Goal: Book appointment/travel/reservation

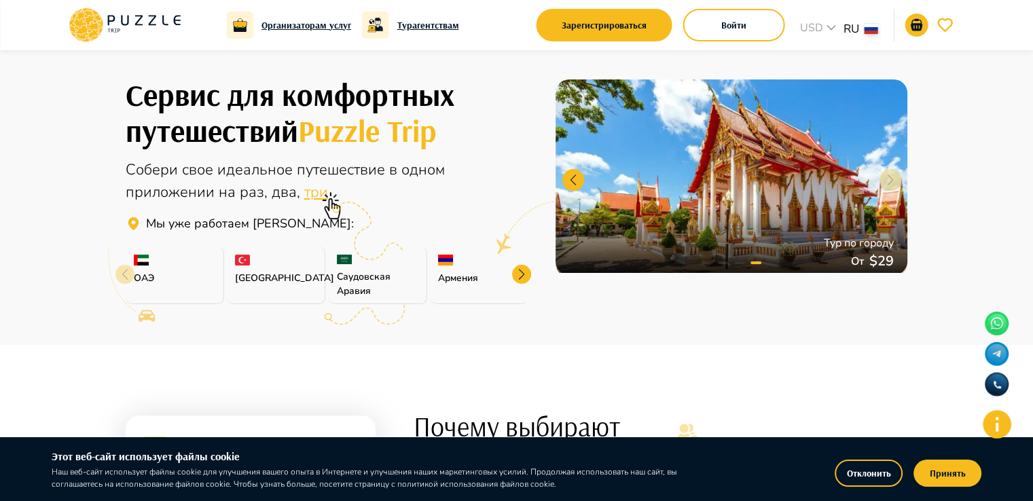
scroll to position [340, 0]
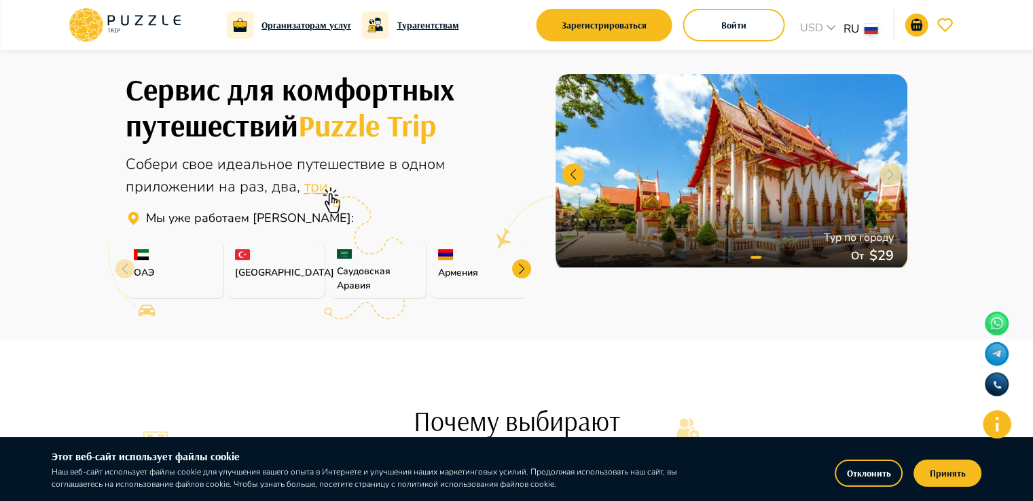
click at [521, 270] on div at bounding box center [521, 268] width 19 height 19
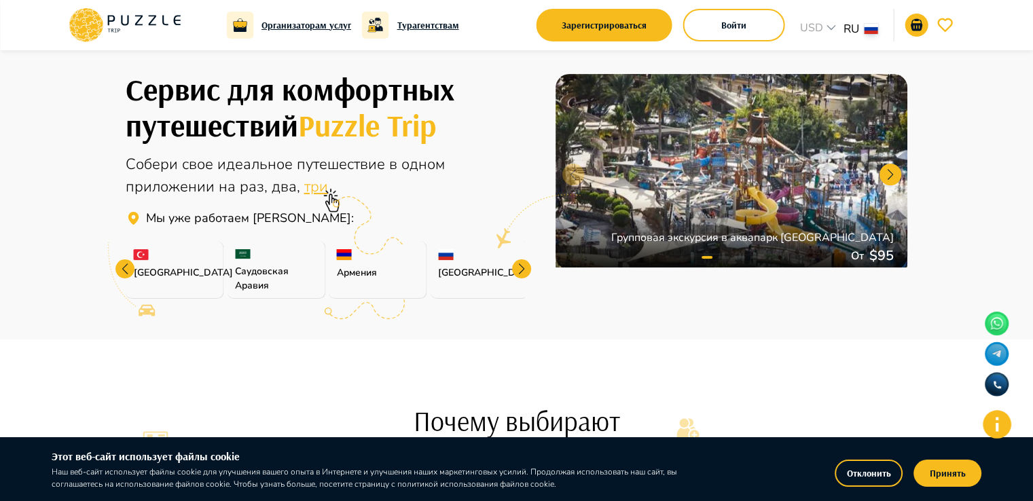
click at [521, 270] on div at bounding box center [521, 268] width 19 height 19
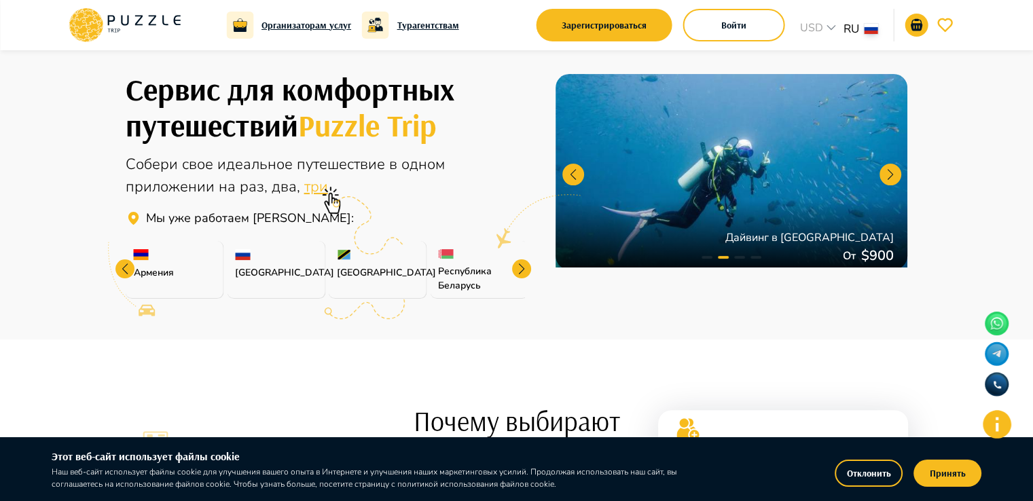
click at [521, 270] on div at bounding box center [521, 268] width 19 height 19
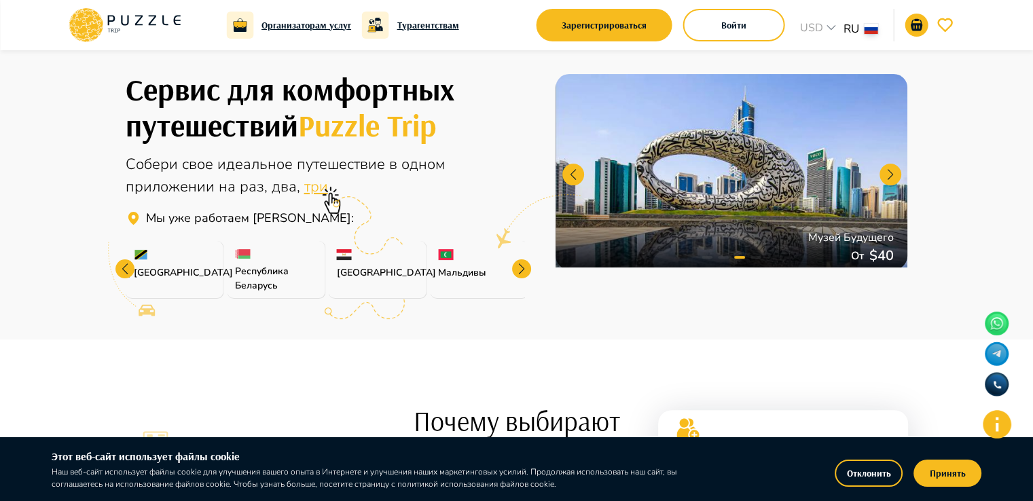
click at [521, 270] on div at bounding box center [521, 268] width 19 height 19
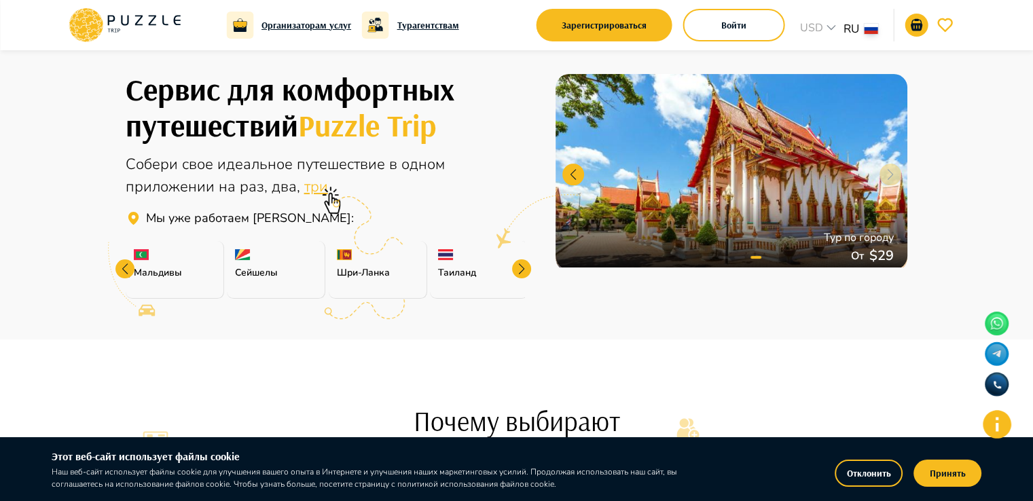
click at [521, 270] on div at bounding box center [521, 268] width 19 height 19
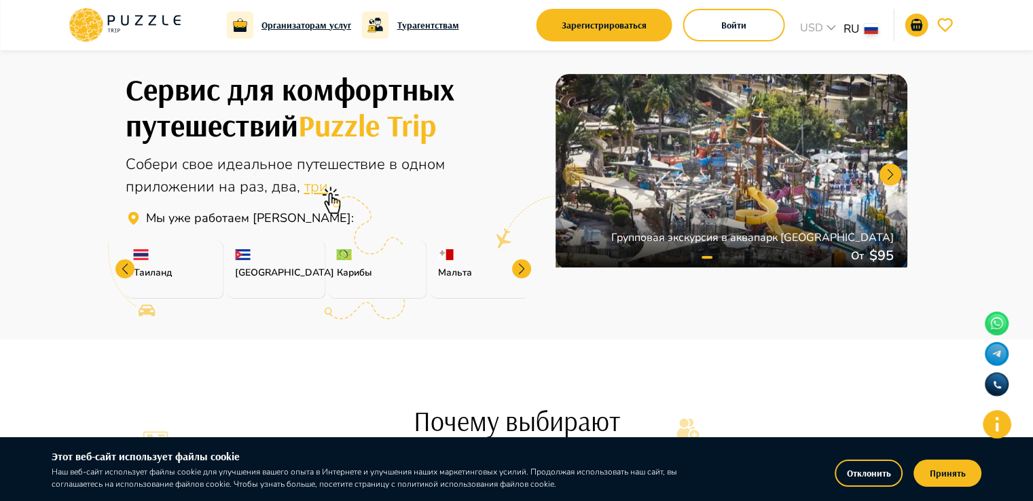
click at [521, 270] on div at bounding box center [521, 268] width 19 height 19
click at [521, 270] on div "[GEOGRAPHIC_DATA]" at bounding box center [479, 270] width 98 height 58
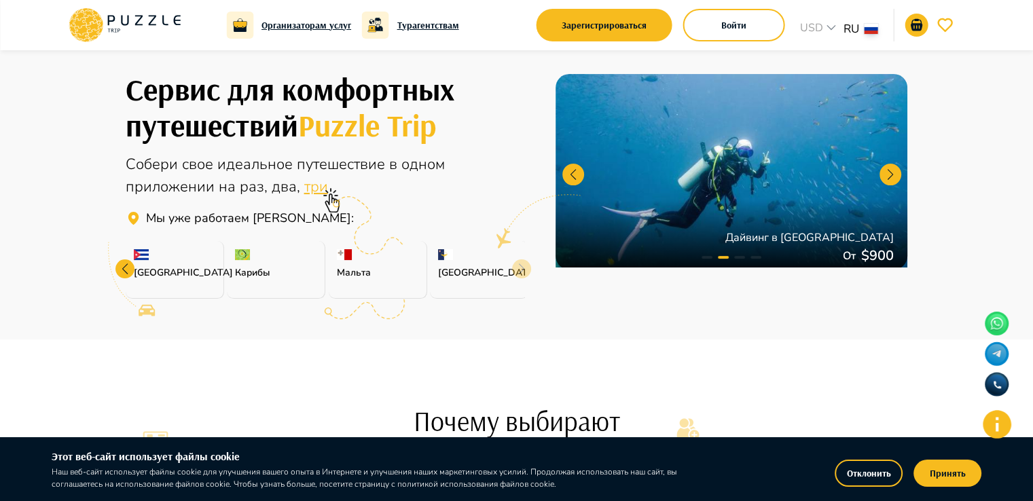
click at [521, 270] on div "[GEOGRAPHIC_DATA]" at bounding box center [479, 270] width 98 height 58
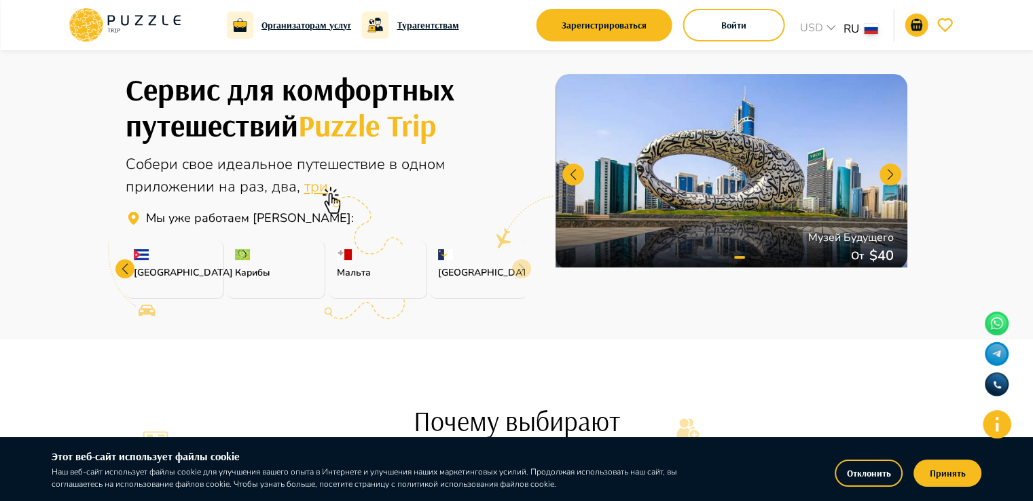
click at [122, 268] on div at bounding box center [124, 268] width 19 height 19
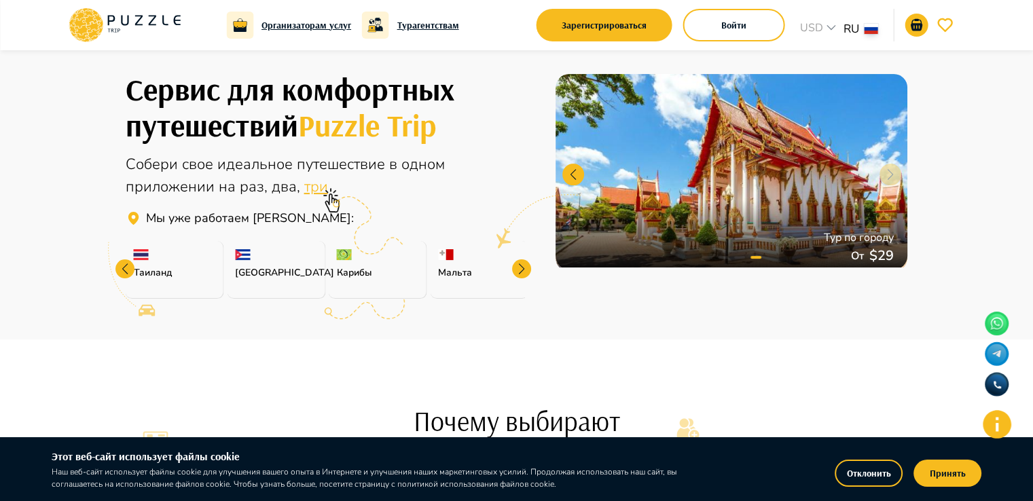
click at [122, 268] on div at bounding box center [124, 268] width 19 height 19
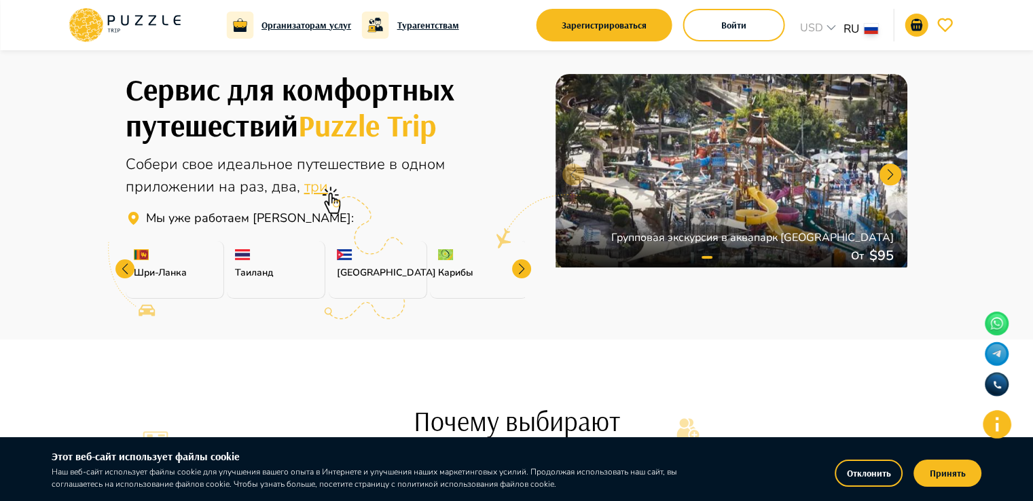
click at [122, 268] on div at bounding box center [124, 268] width 19 height 19
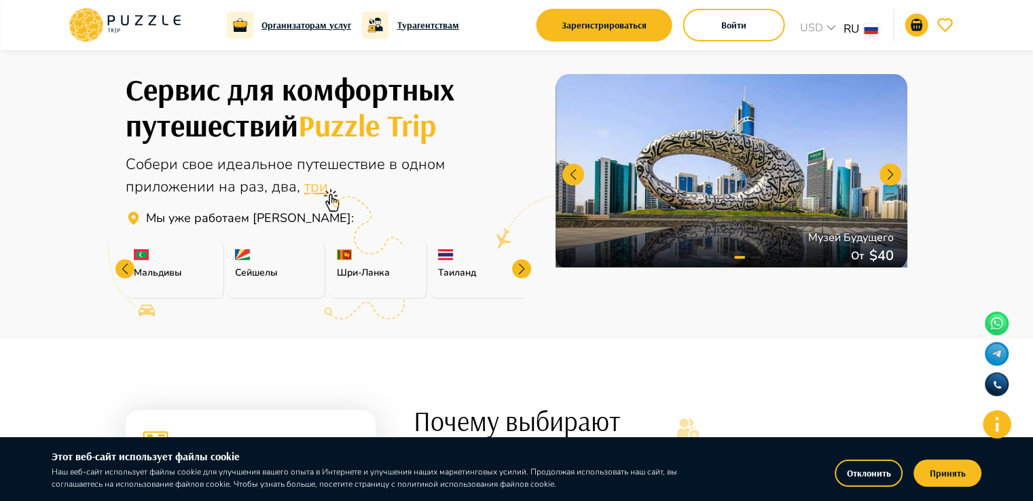
click at [122, 268] on div at bounding box center [124, 268] width 19 height 19
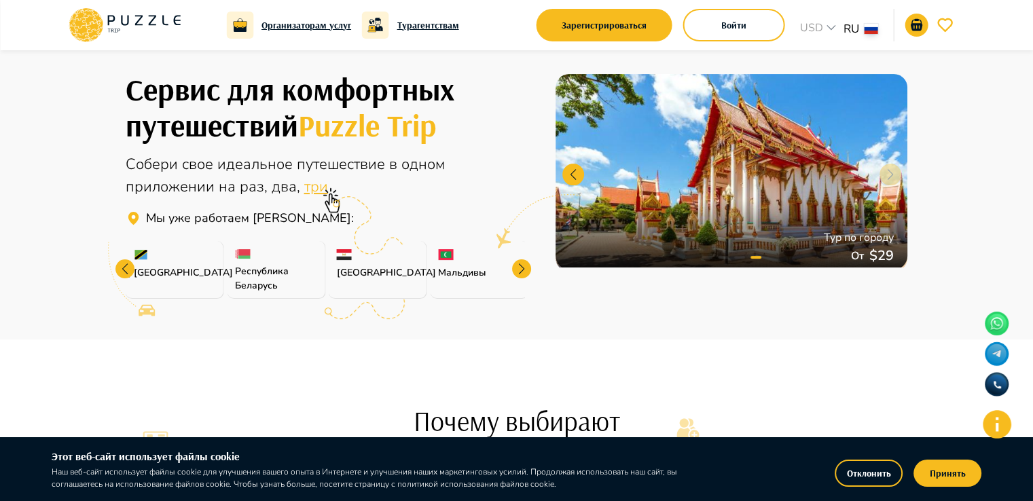
click at [122, 268] on div at bounding box center [124, 268] width 19 height 19
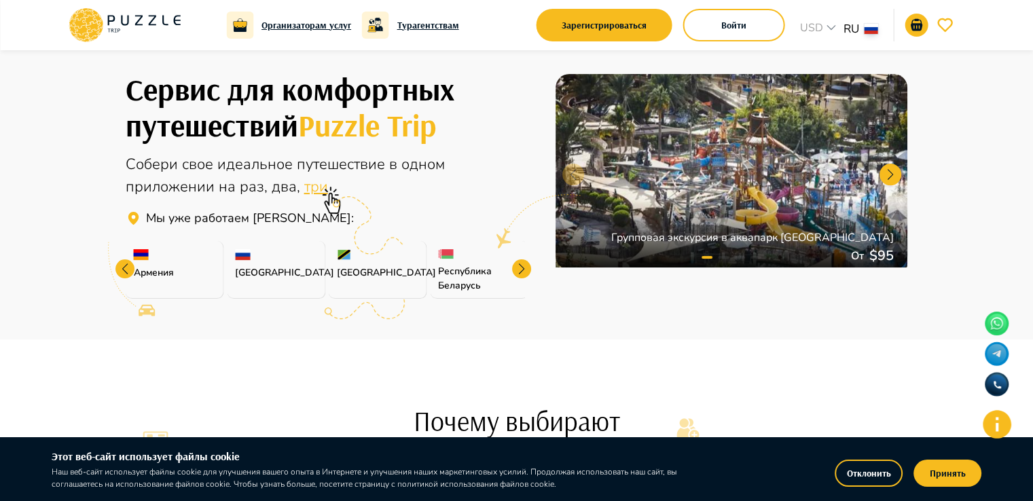
click at [122, 268] on div at bounding box center [124, 268] width 19 height 19
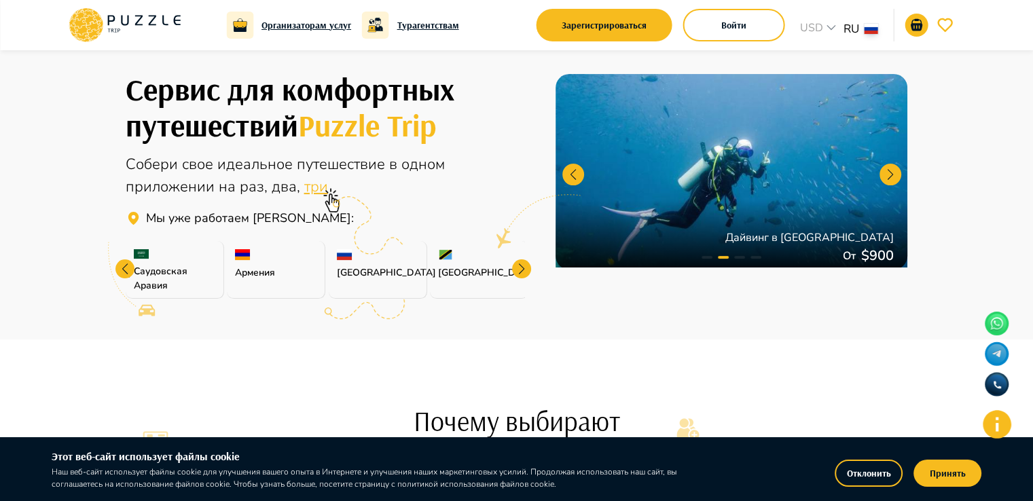
click at [122, 268] on div at bounding box center [124, 268] width 19 height 19
click at [122, 268] on icon at bounding box center [125, 281] width 62 height 78
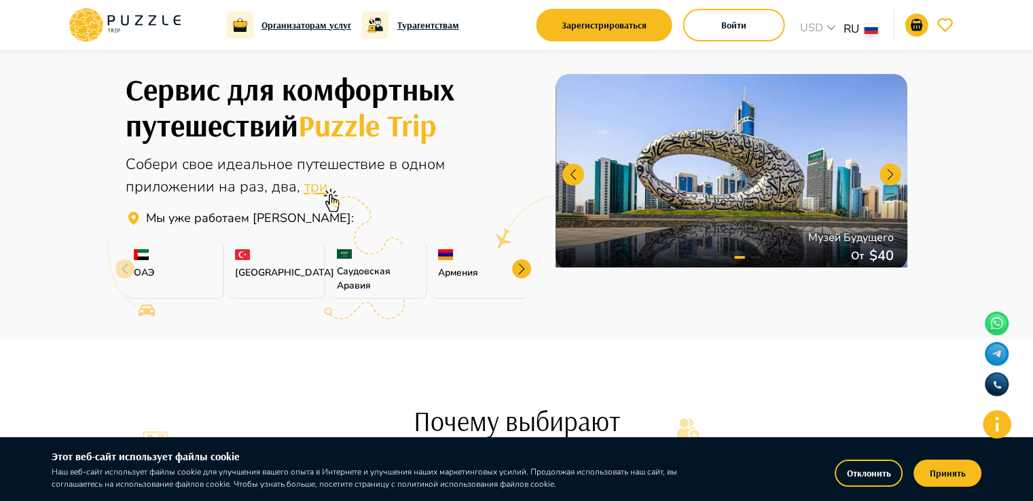
click at [122, 268] on icon at bounding box center [125, 281] width 62 height 78
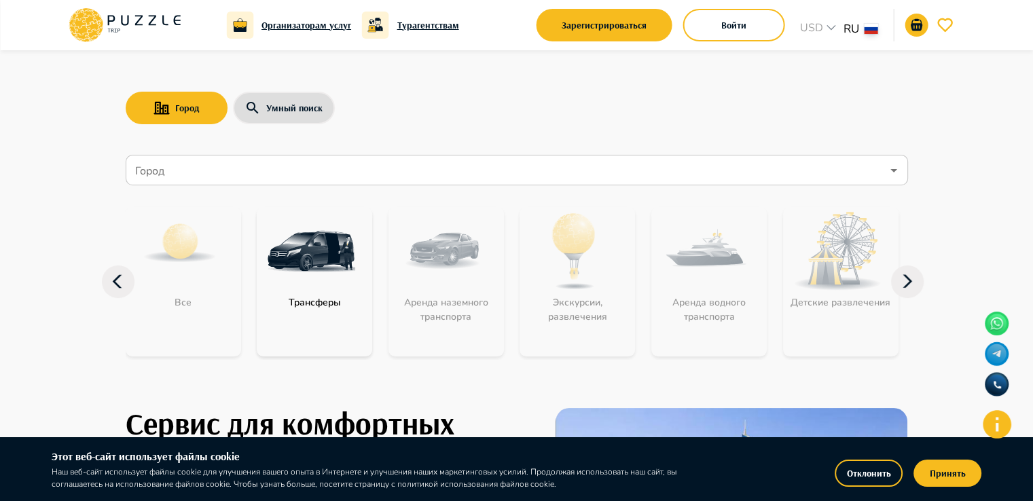
scroll to position [0, 0]
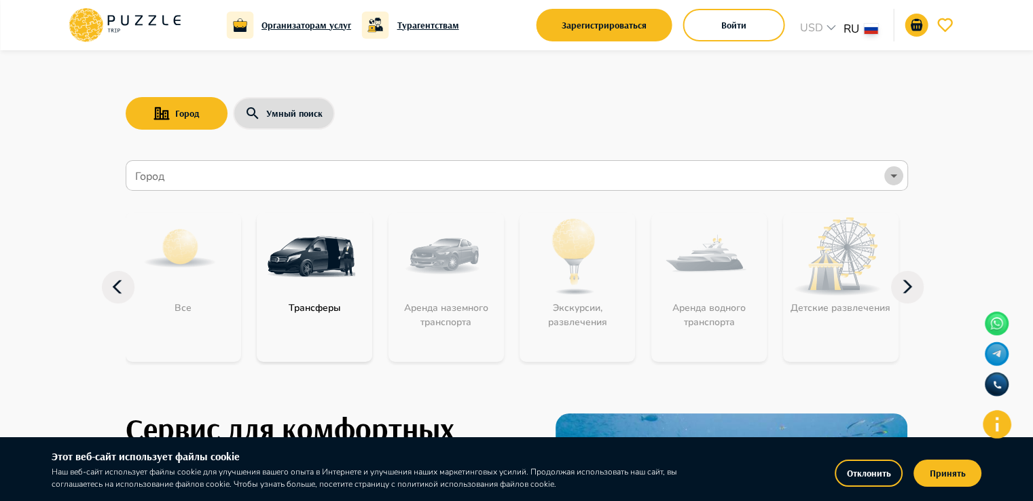
click at [892, 172] on icon "Open" at bounding box center [894, 176] width 16 height 16
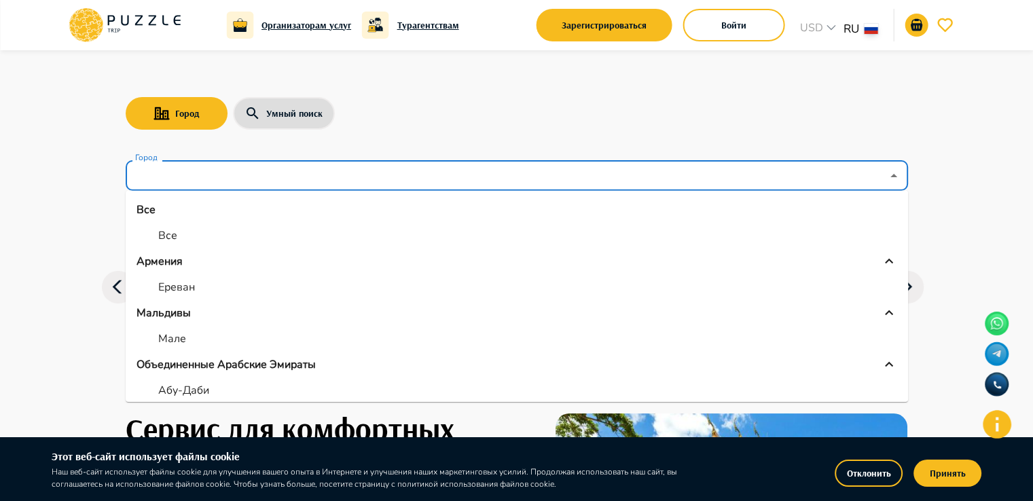
click at [237, 261] on div "Армения" at bounding box center [516, 261] width 761 height 16
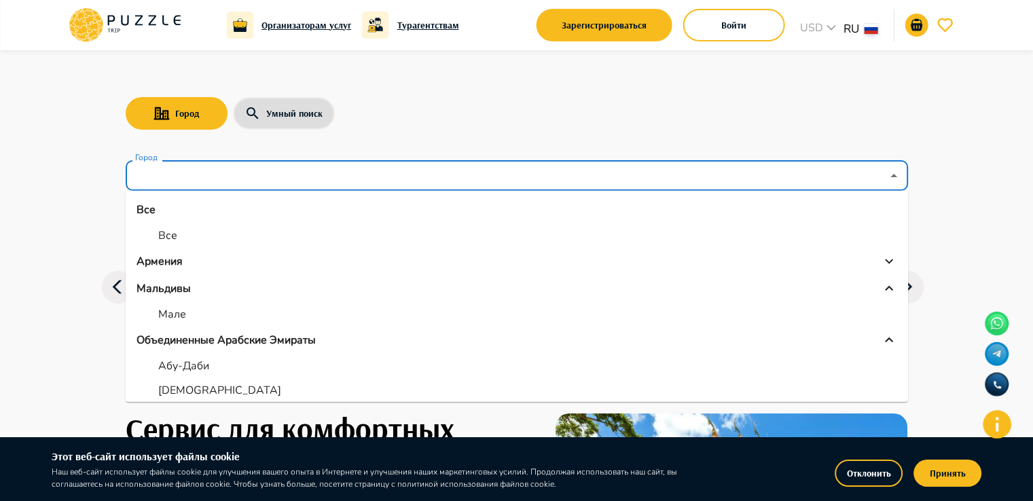
click at [237, 261] on div "Армения" at bounding box center [516, 261] width 761 height 16
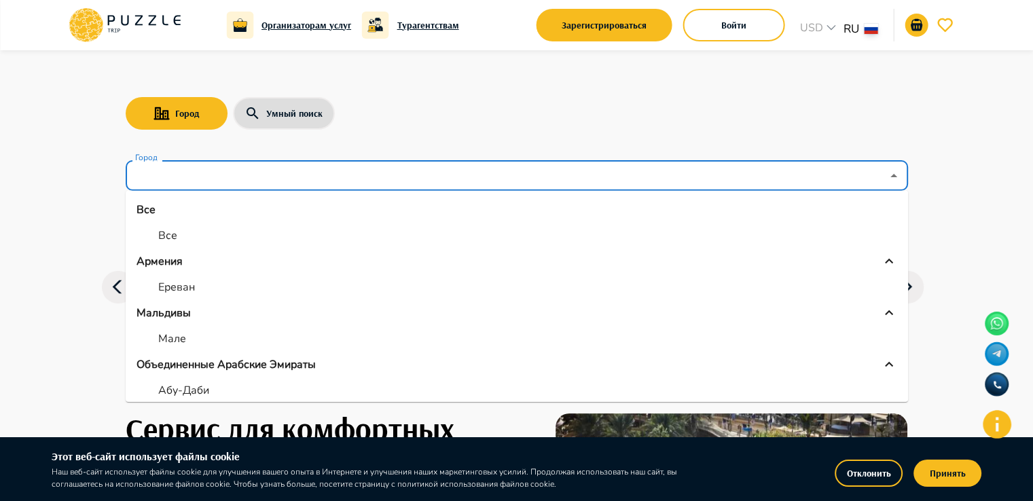
click at [232, 283] on li "Ереван" at bounding box center [517, 287] width 782 height 24
type input "******"
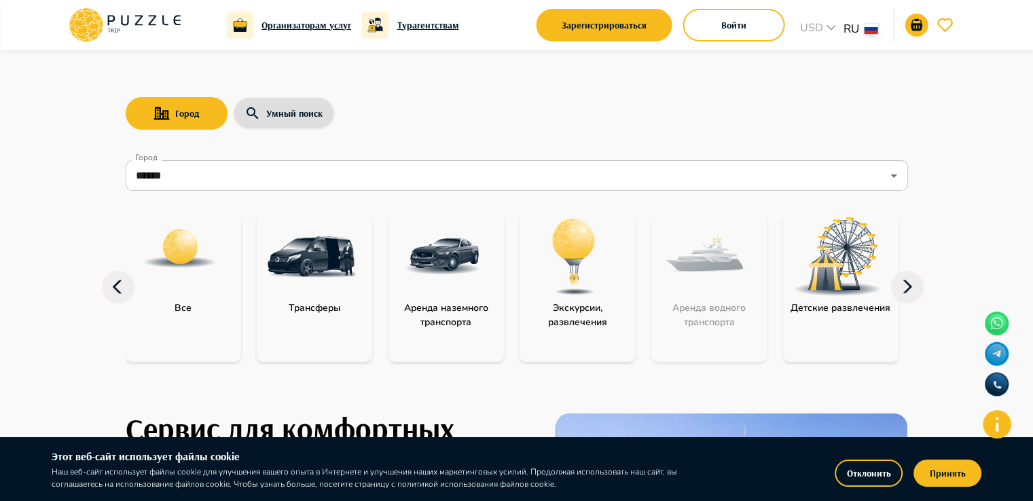
click at [200, 256] on img "category-all" at bounding box center [180, 249] width 76 height 76
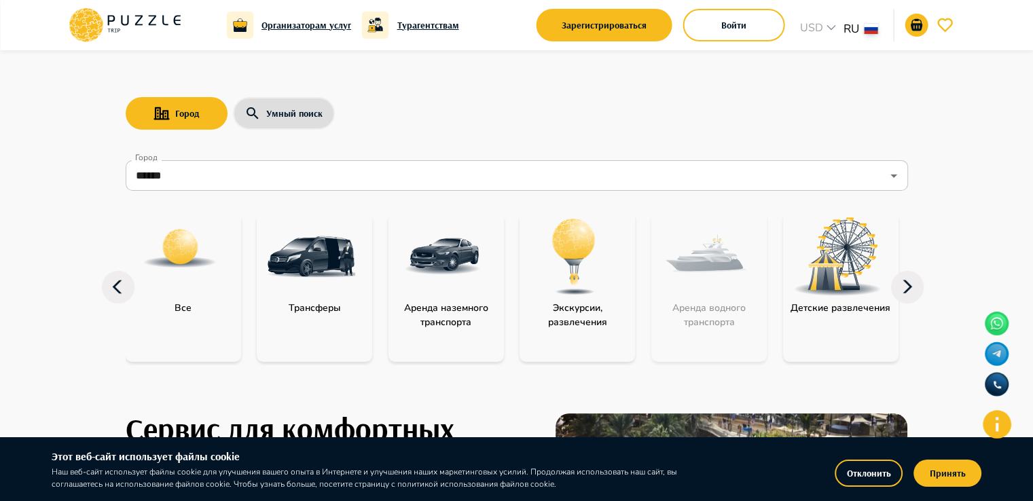
click at [182, 251] on img "category-all" at bounding box center [180, 249] width 76 height 76
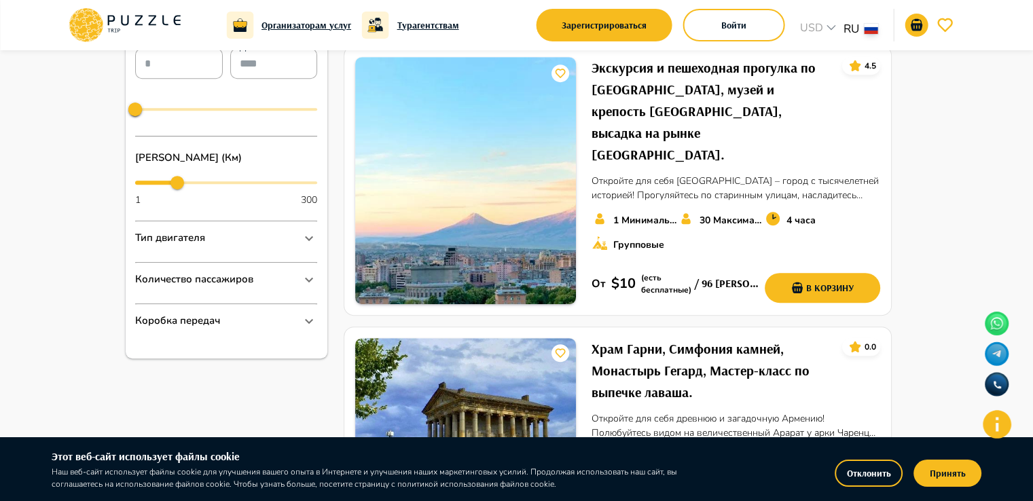
scroll to position [611, 0]
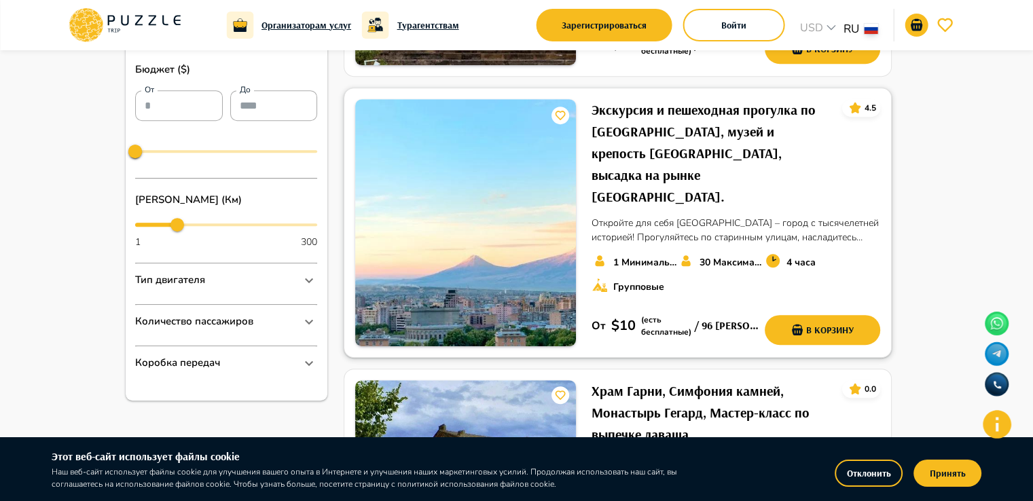
click at [668, 99] on h6 "Экскурсия и пешеходная прогулка по [GEOGRAPHIC_DATA], музей и крепость [GEOGRAP…" at bounding box center [711, 153] width 240 height 109
